Goal: Information Seeking & Learning: Learn about a topic

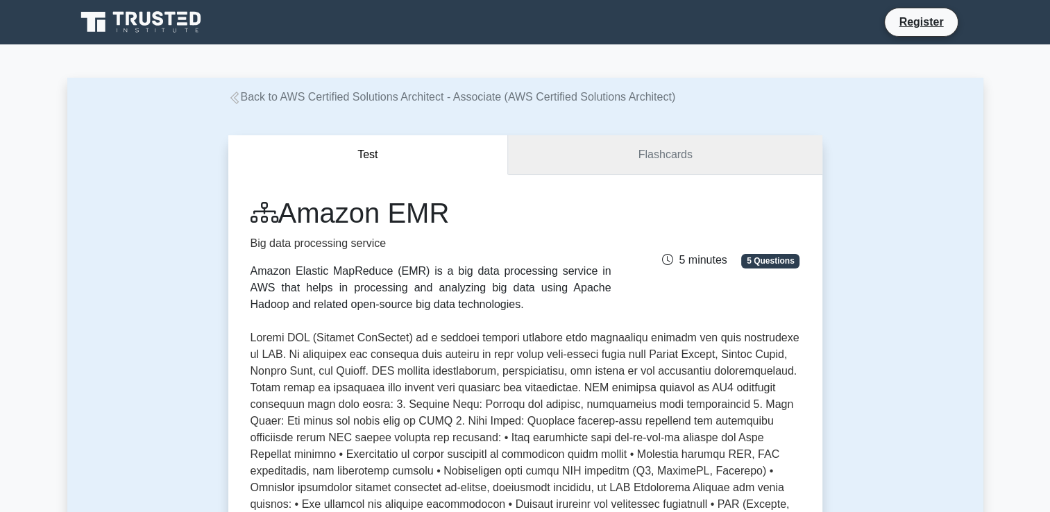
click at [699, 158] on link "Flashcards" at bounding box center [665, 155] width 314 height 40
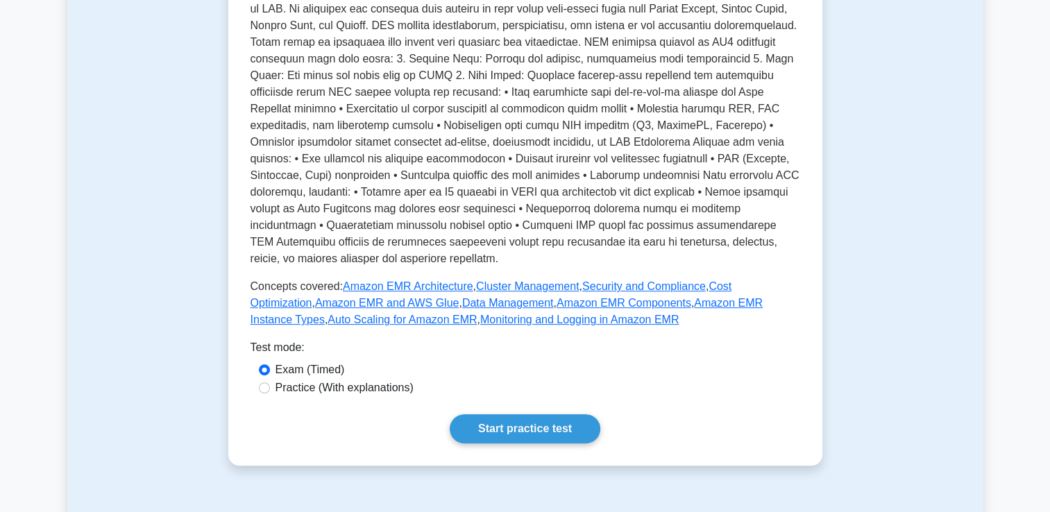
scroll to position [364, 0]
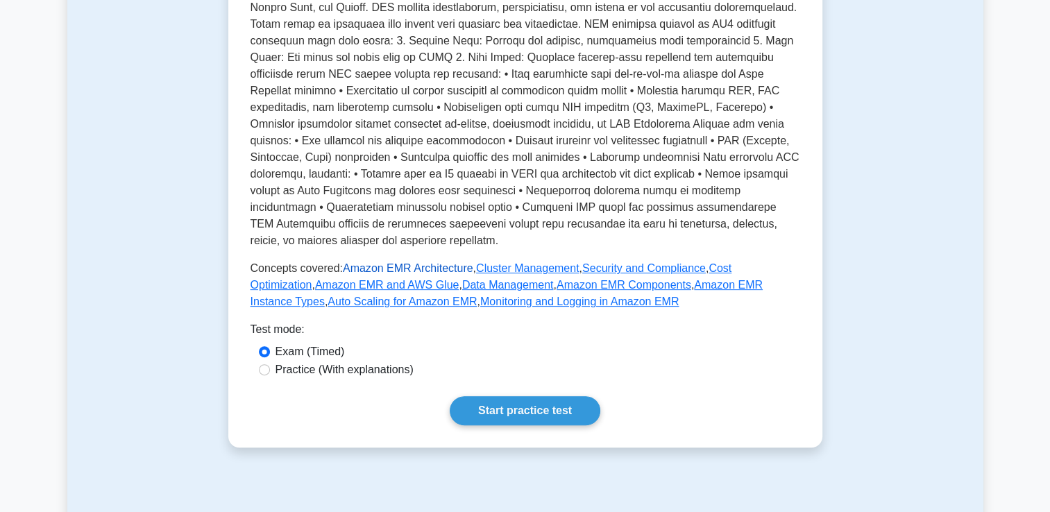
click at [416, 270] on link "Amazon EMR Architecture" at bounding box center [408, 268] width 130 height 12
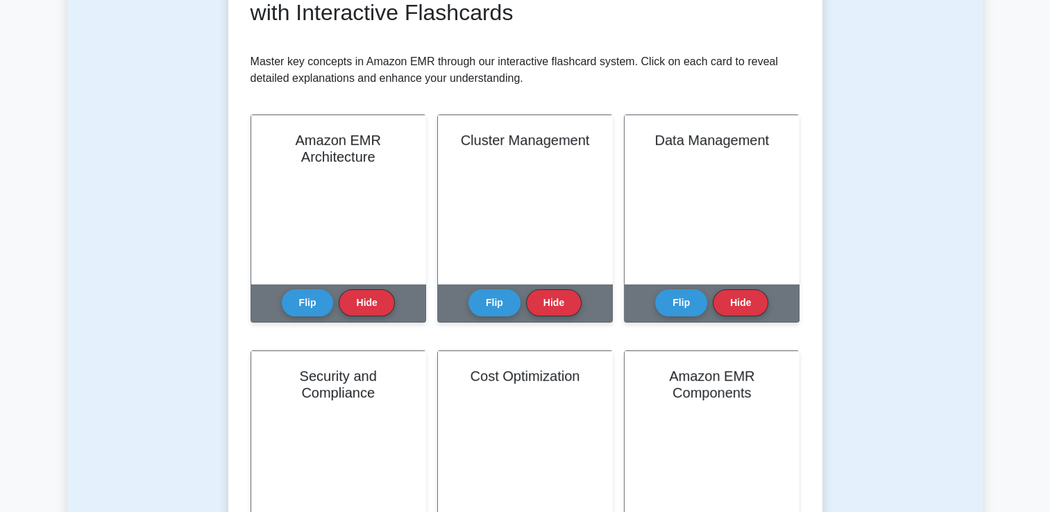
scroll to position [253, 0]
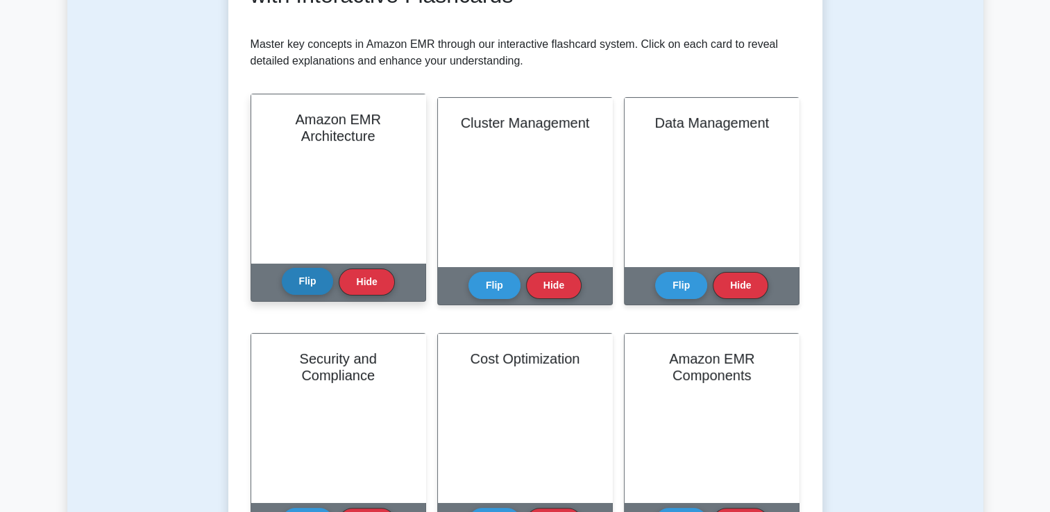
click at [315, 282] on button "Flip" at bounding box center [308, 281] width 52 height 27
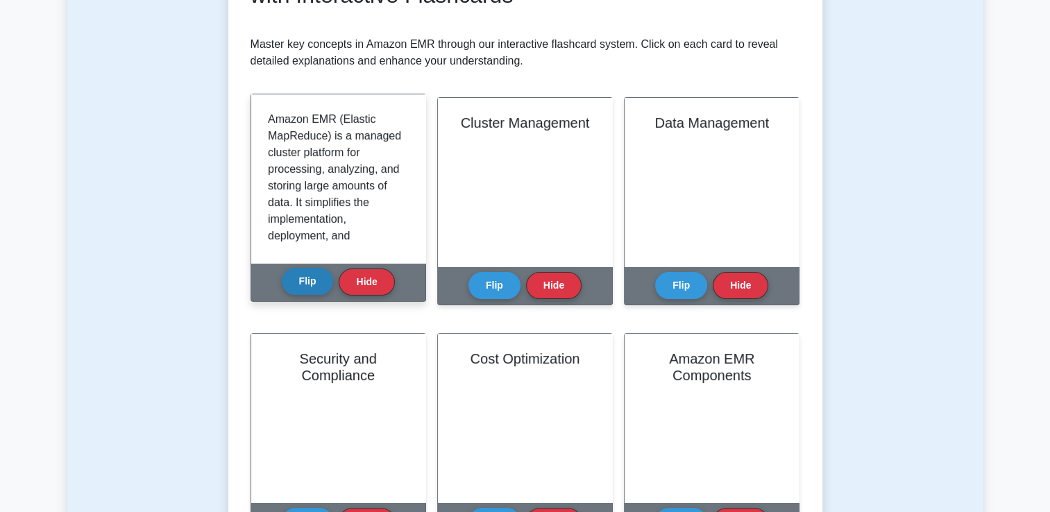
click at [315, 282] on button "Flip" at bounding box center [308, 281] width 52 height 27
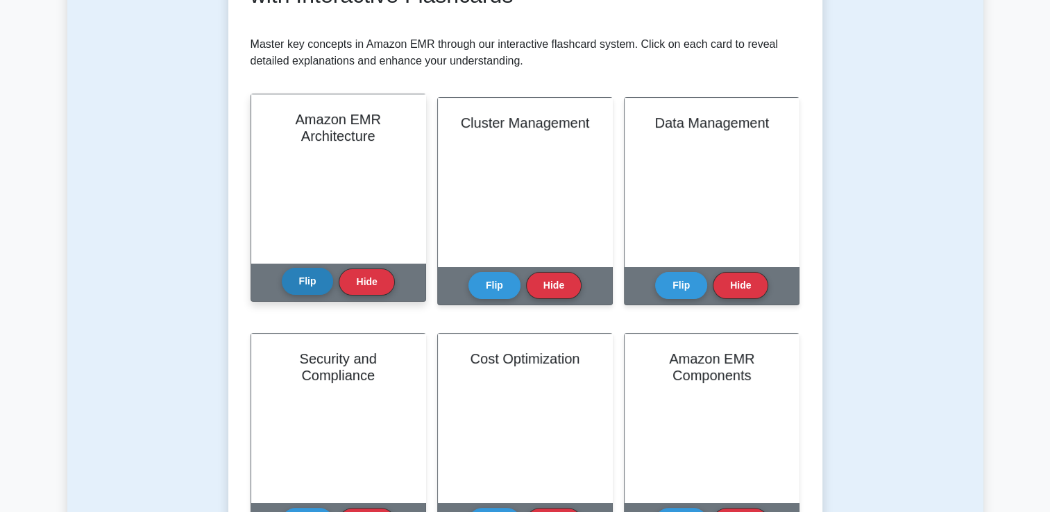
click at [315, 282] on button "Flip" at bounding box center [308, 281] width 52 height 27
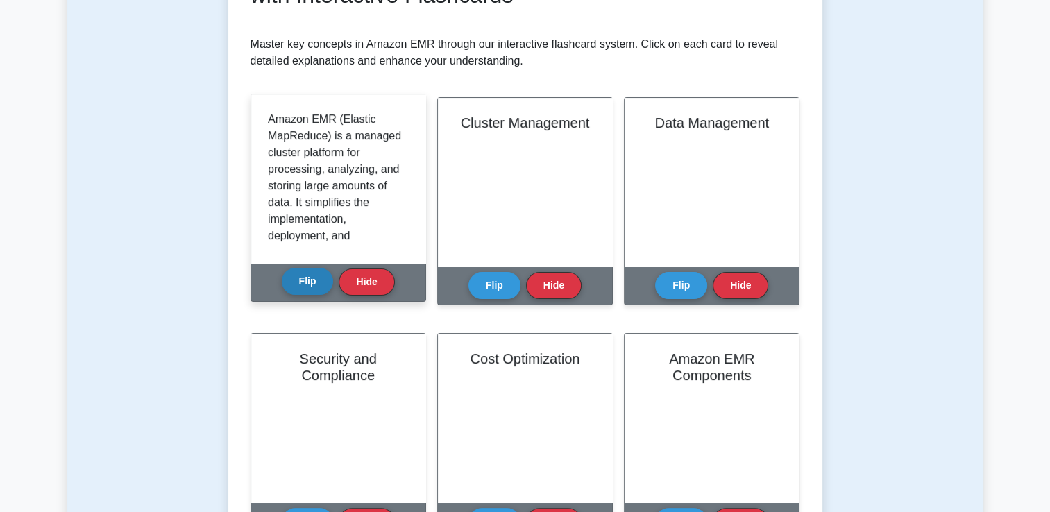
click at [315, 282] on button "Flip" at bounding box center [308, 281] width 52 height 27
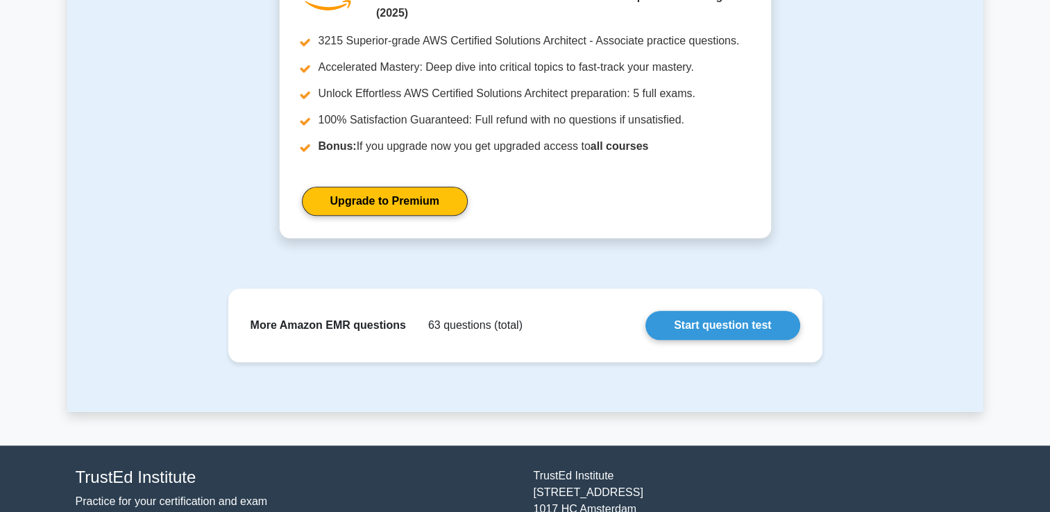
scroll to position [1392, 0]
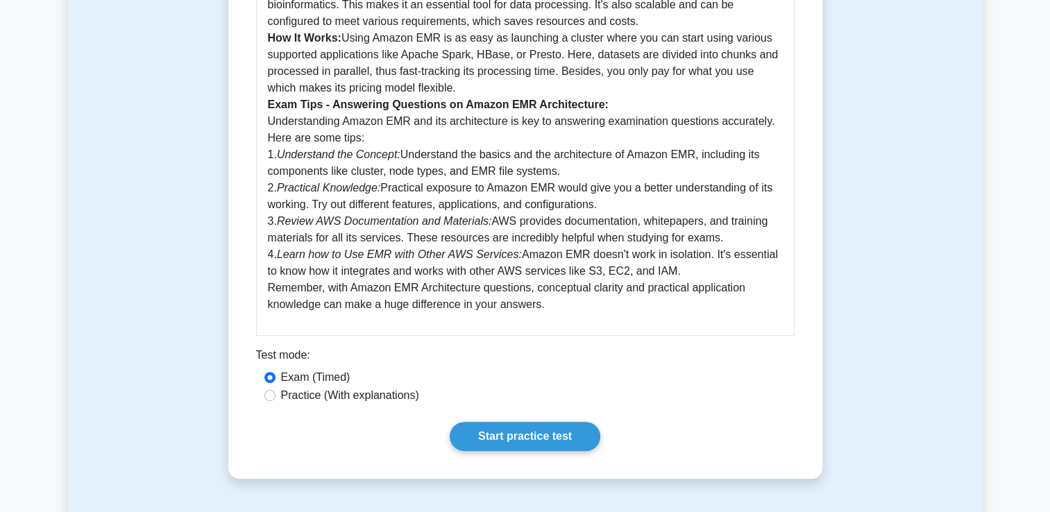
scroll to position [652, 0]
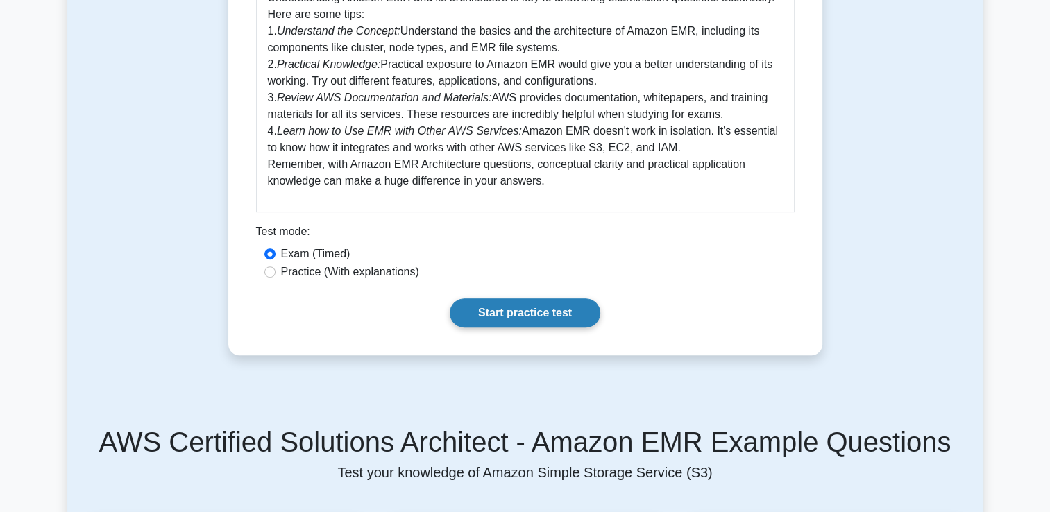
click at [555, 301] on link "Start practice test" at bounding box center [525, 312] width 151 height 29
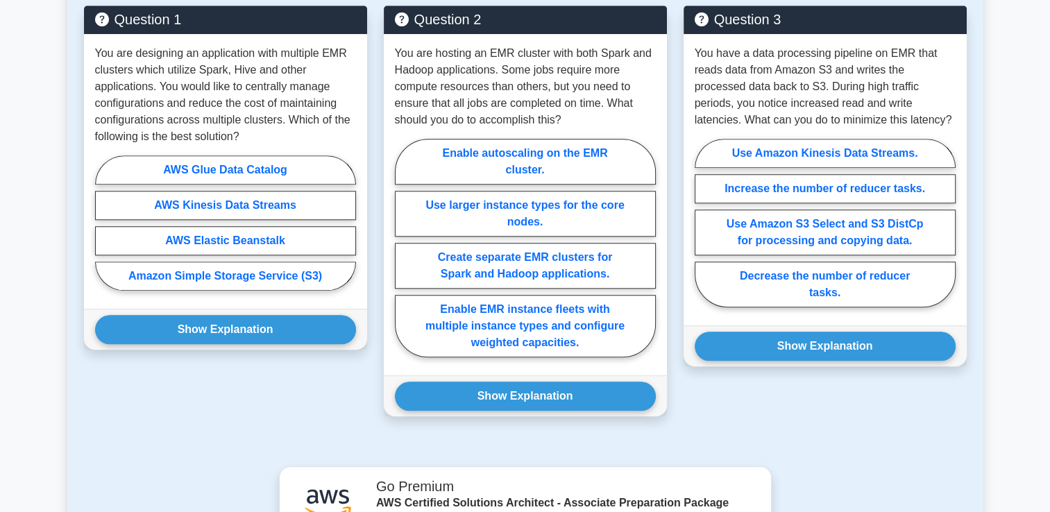
scroll to position [1162, 0]
